Goal: Check status: Check status

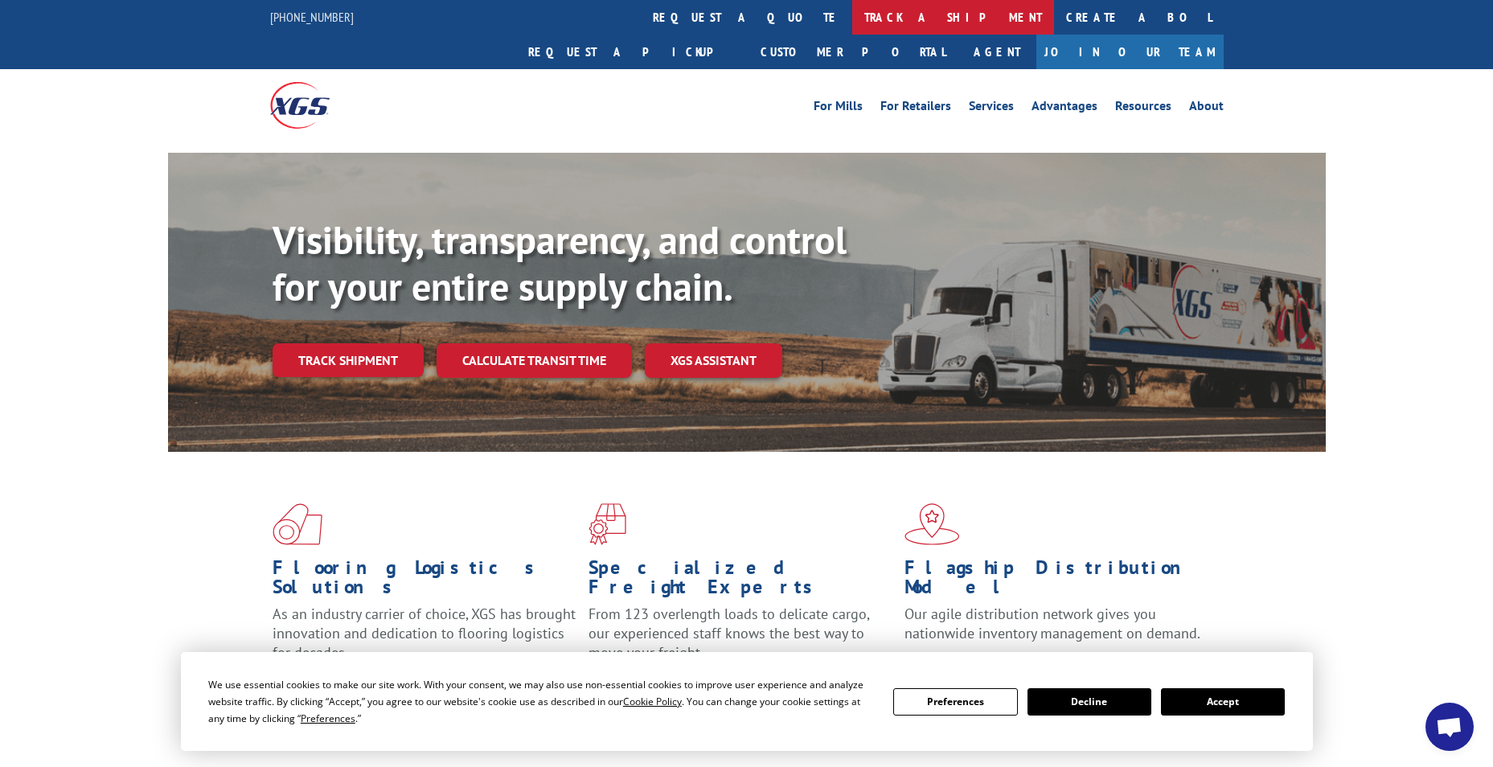
click at [852, 17] on link "track a shipment" at bounding box center [953, 17] width 202 height 35
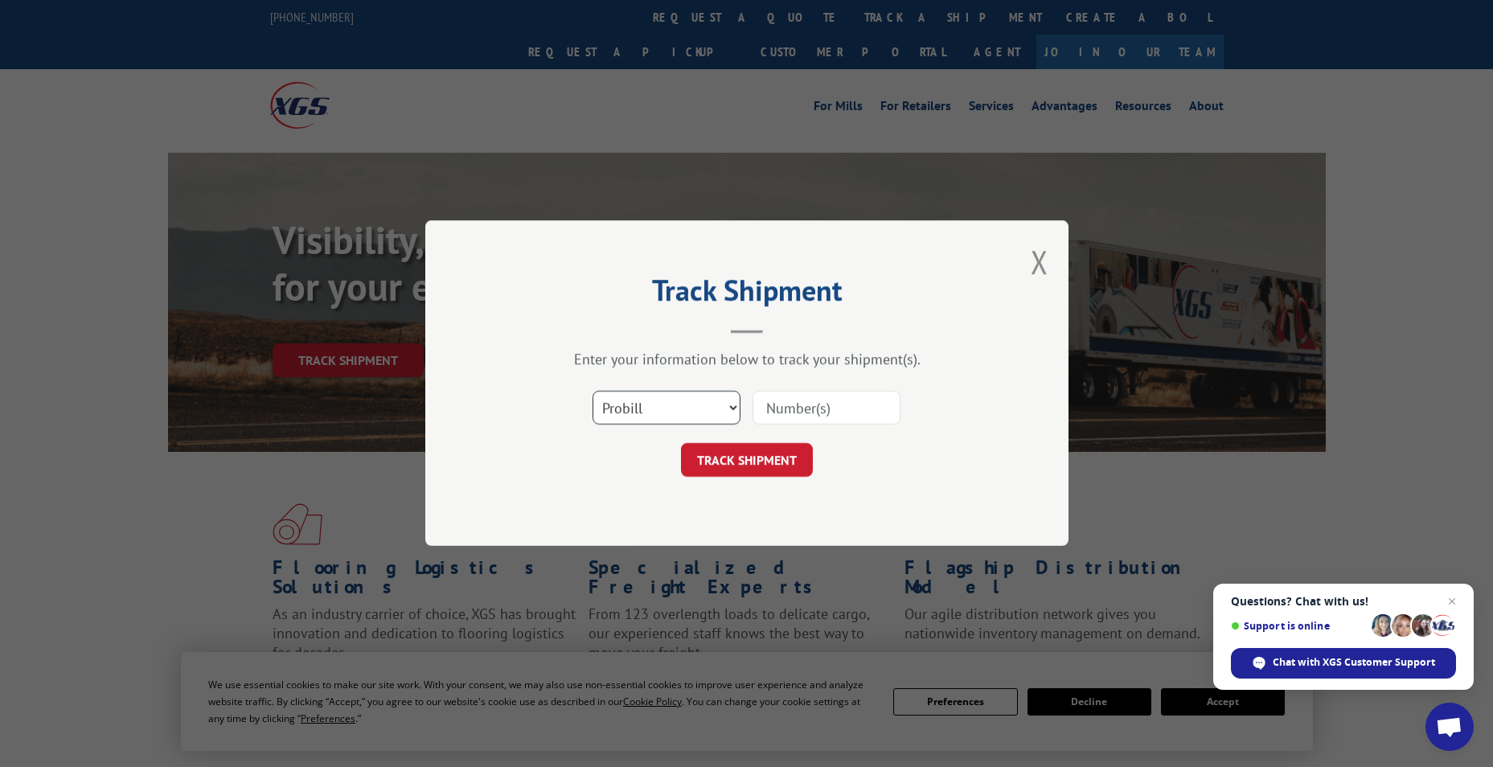
click at [668, 403] on select "Select category... Probill BOL PO" at bounding box center [667, 409] width 148 height 34
select select "bol"
click at [593, 392] on select "Select category... Probill BOL PO" at bounding box center [667, 409] width 148 height 34
paste input "6027254"
type input "6027254"
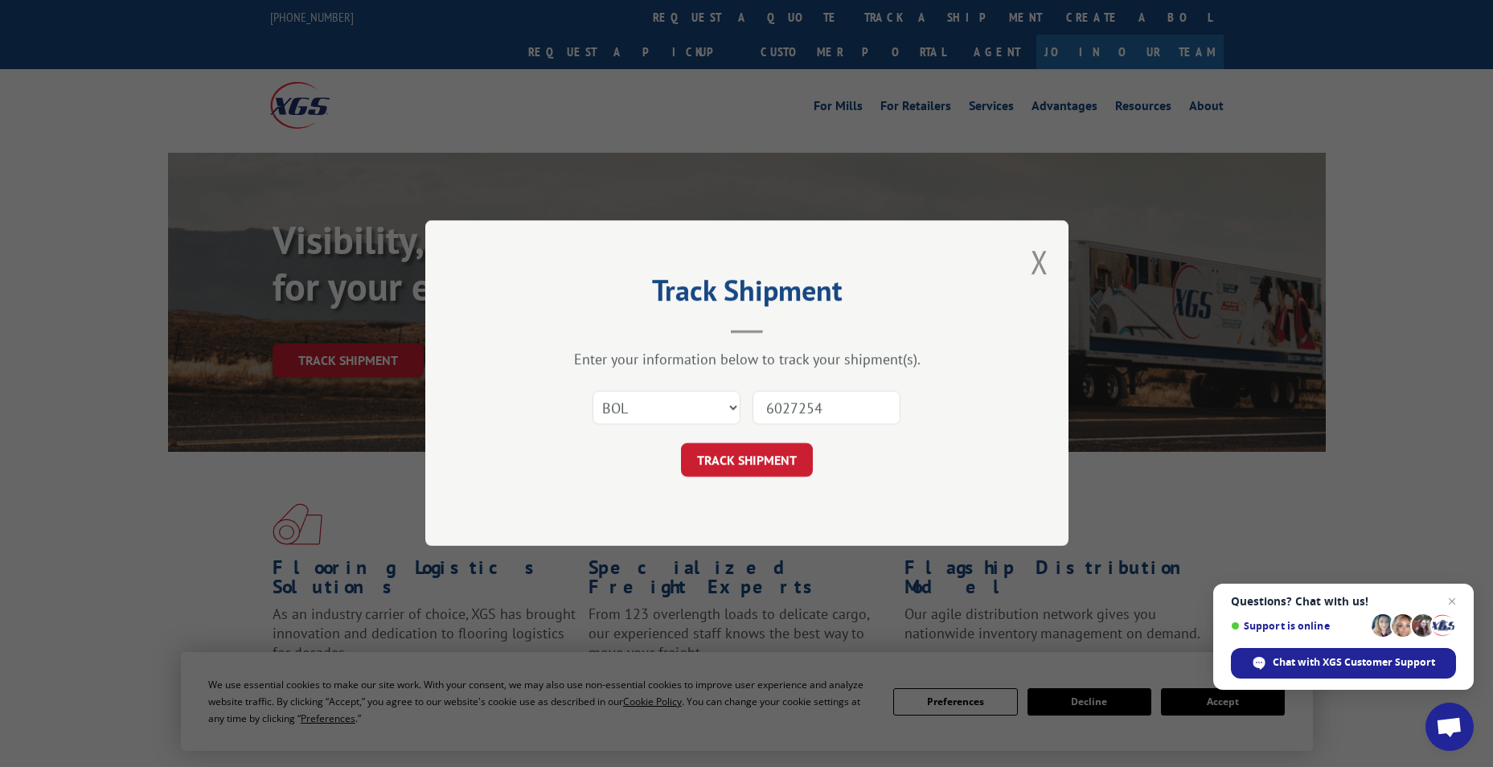
click at [708, 440] on form "Select category... Probill BOL PO 6027254 TRACK SHIPMENT" at bounding box center [747, 430] width 482 height 96
click at [730, 456] on button "TRACK SHIPMENT" at bounding box center [747, 461] width 132 height 34
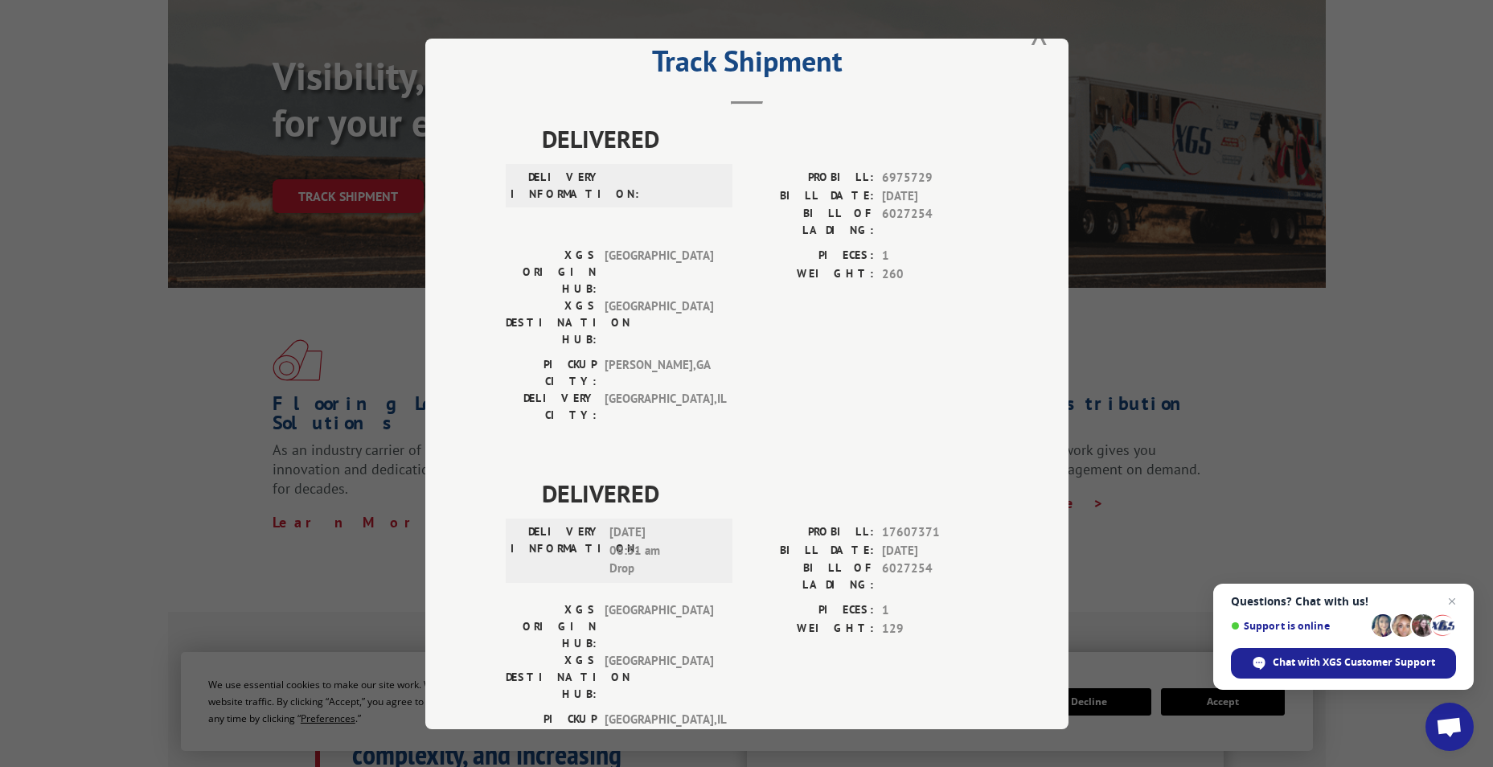
scroll to position [322, 0]
